Goal: Information Seeking & Learning: Learn about a topic

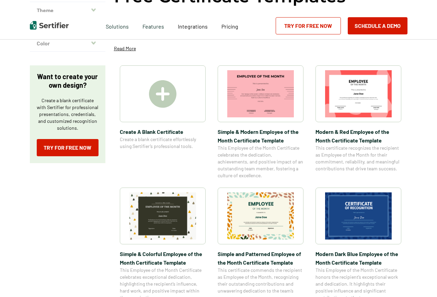
scroll to position [103, 0]
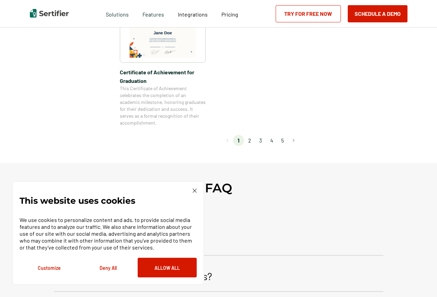
scroll to position [653, 0]
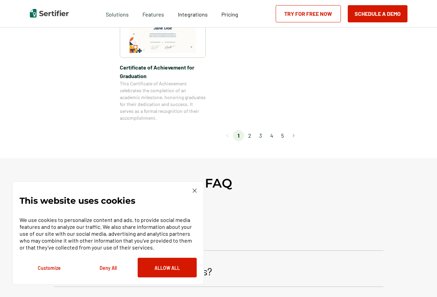
click at [252, 134] on li "2" at bounding box center [249, 135] width 11 height 11
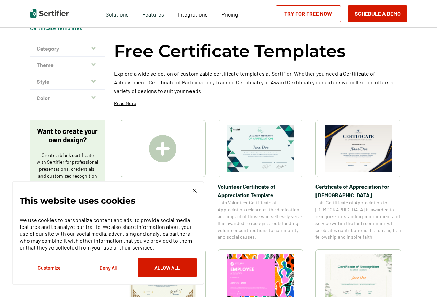
scroll to position [0, 0]
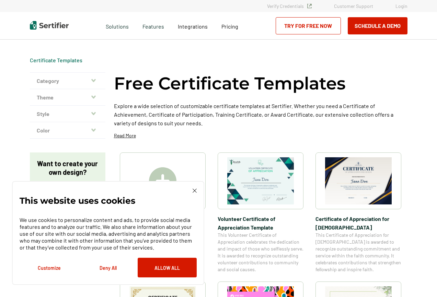
click at [194, 188] on img at bounding box center [195, 190] width 4 height 4
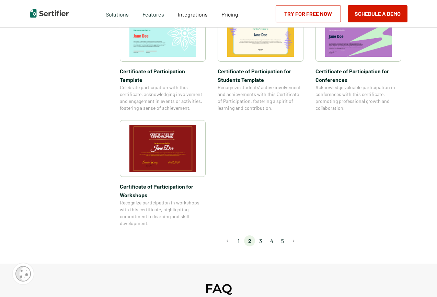
scroll to position [550, 0]
click at [263, 235] on li "3" at bounding box center [260, 240] width 11 height 11
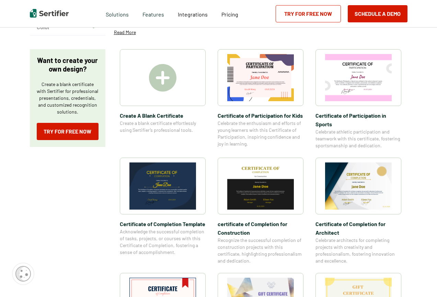
scroll to position [137, 0]
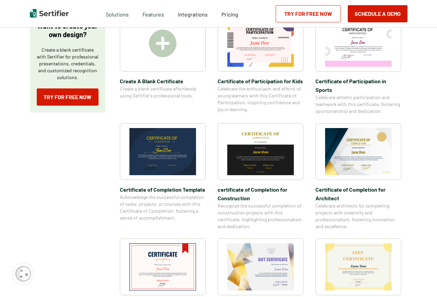
click at [159, 165] on img at bounding box center [163, 151] width 67 height 47
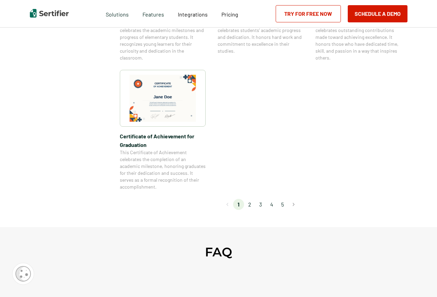
scroll to position [619, 0]
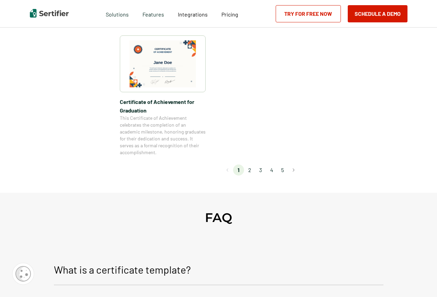
click at [261, 169] on li "3" at bounding box center [260, 169] width 11 height 11
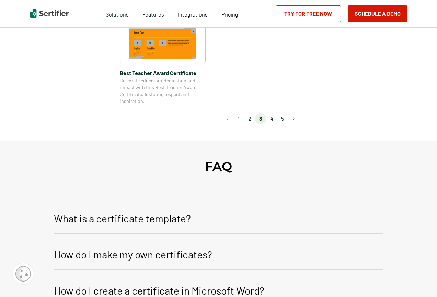
scroll to position [584, 0]
click at [274, 120] on li "4" at bounding box center [271, 118] width 11 height 11
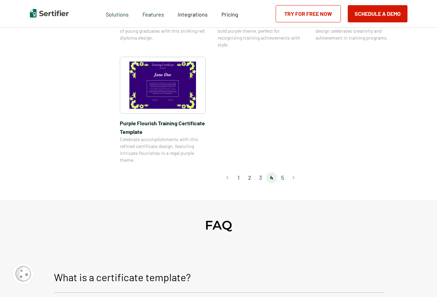
scroll to position [550, 0]
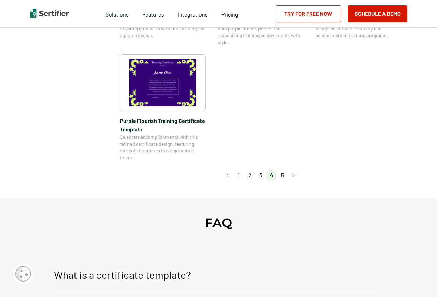
click at [285, 178] on li "5" at bounding box center [282, 174] width 11 height 11
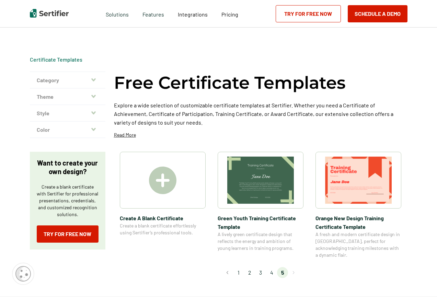
scroll to position [0, 0]
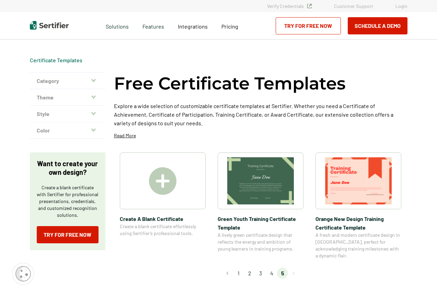
click at [169, 191] on img at bounding box center [162, 180] width 27 height 27
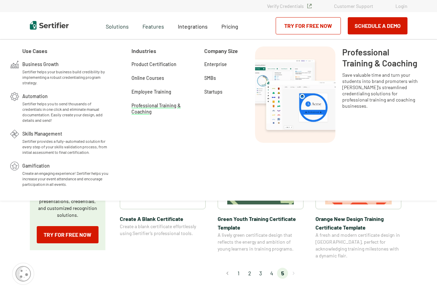
click at [154, 107] on span "Professional Training & Coaching" at bounding box center [157, 104] width 51 height 7
